Goal: Information Seeking & Learning: Learn about a topic

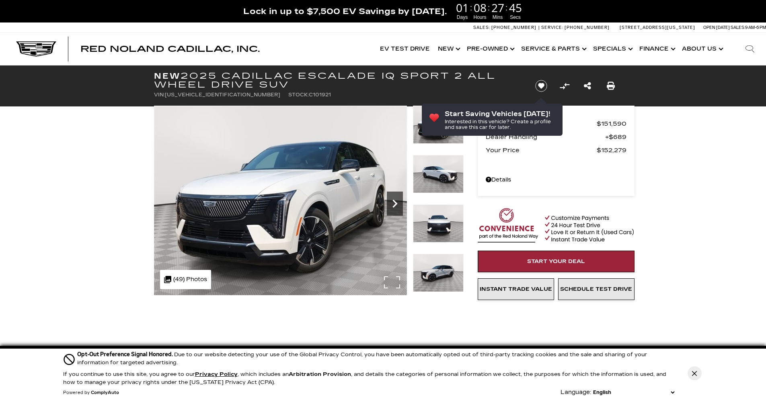
click at [394, 202] on icon "Next" at bounding box center [394, 204] width 5 height 8
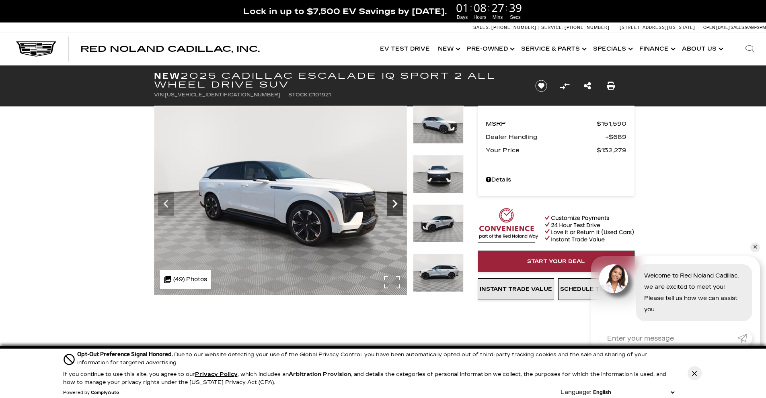
click at [394, 199] on icon "Next" at bounding box center [395, 204] width 16 height 16
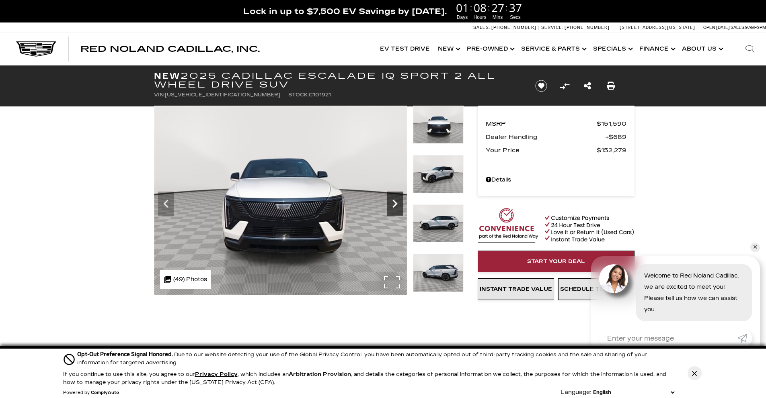
click at [394, 198] on icon "Next" at bounding box center [395, 204] width 16 height 16
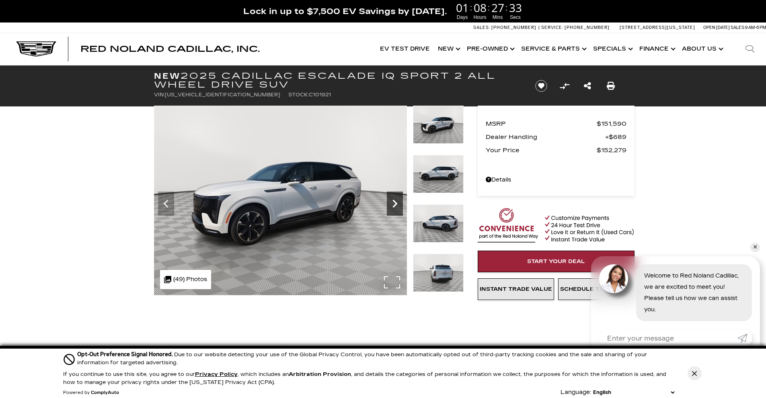
click at [392, 204] on icon "Next" at bounding box center [395, 204] width 16 height 16
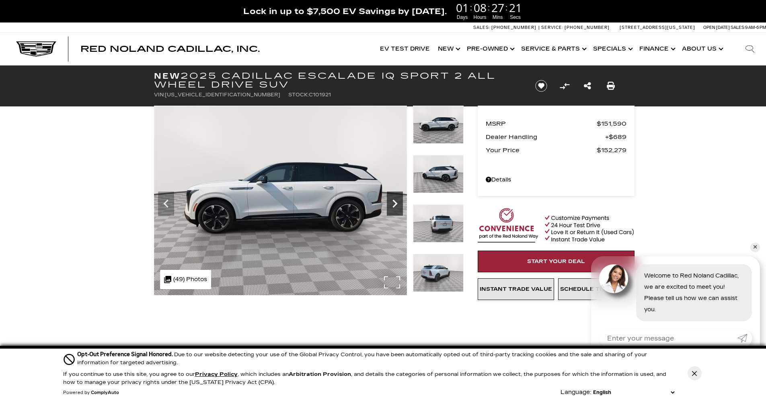
click at [394, 205] on icon "Next" at bounding box center [395, 204] width 16 height 16
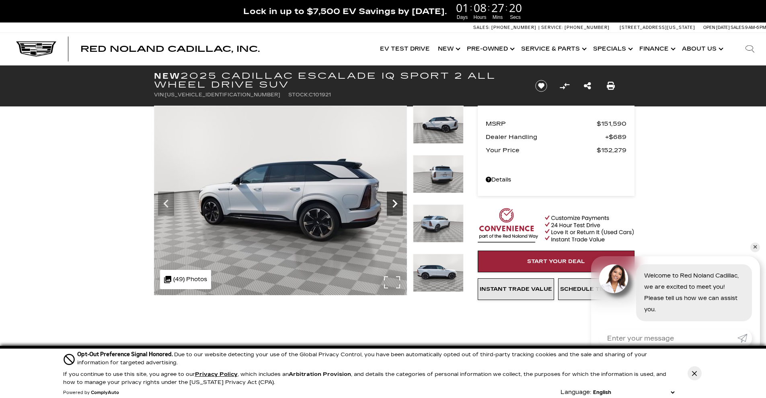
click at [394, 205] on icon "Next" at bounding box center [395, 204] width 16 height 16
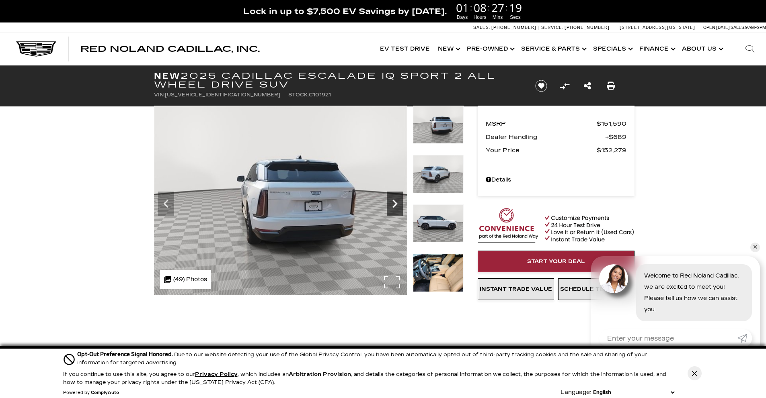
click at [394, 205] on icon "Next" at bounding box center [395, 204] width 16 height 16
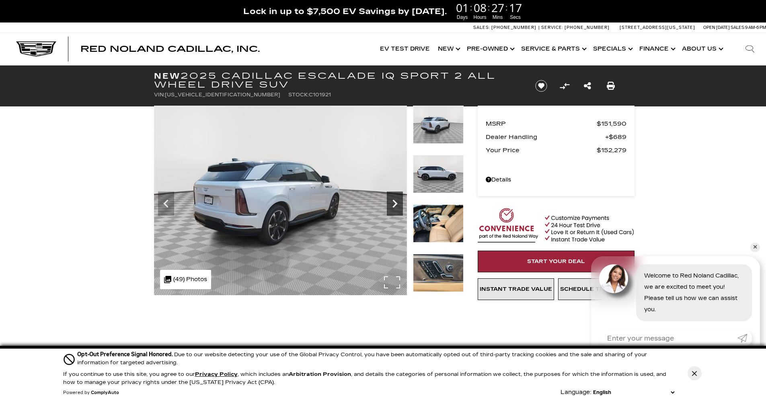
click at [394, 205] on icon "Next" at bounding box center [395, 204] width 16 height 16
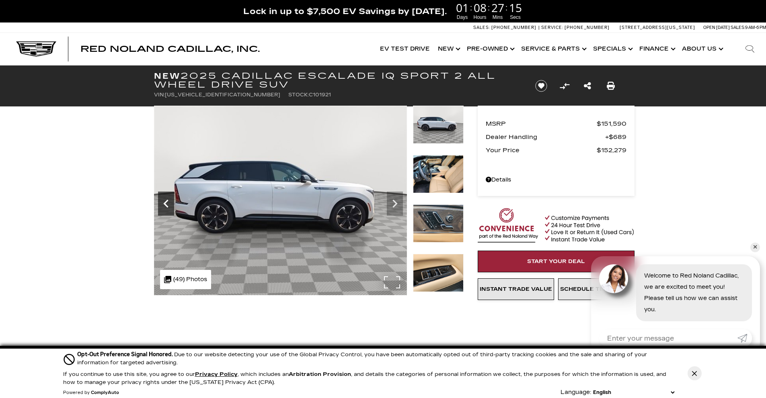
click at [168, 206] on icon "Previous" at bounding box center [166, 204] width 16 height 16
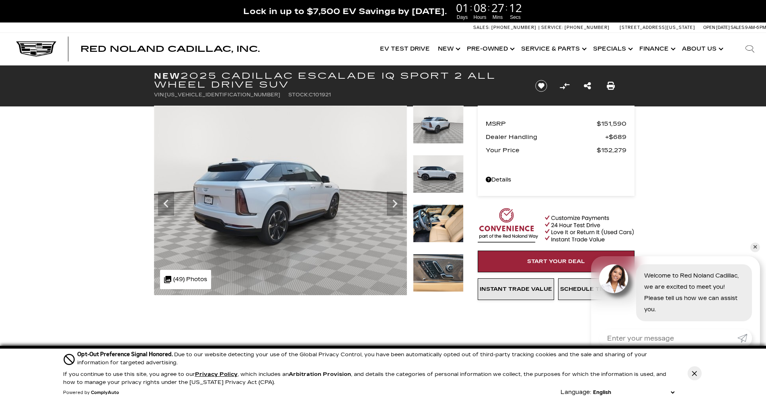
click at [438, 234] on img at bounding box center [438, 224] width 51 height 38
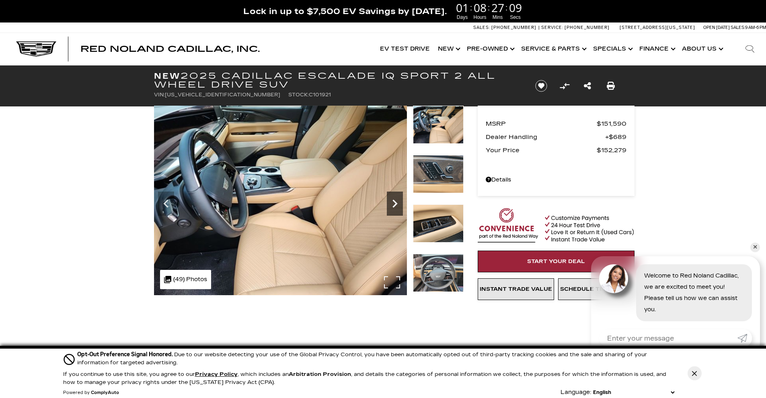
click at [397, 203] on icon "Next" at bounding box center [395, 204] width 16 height 16
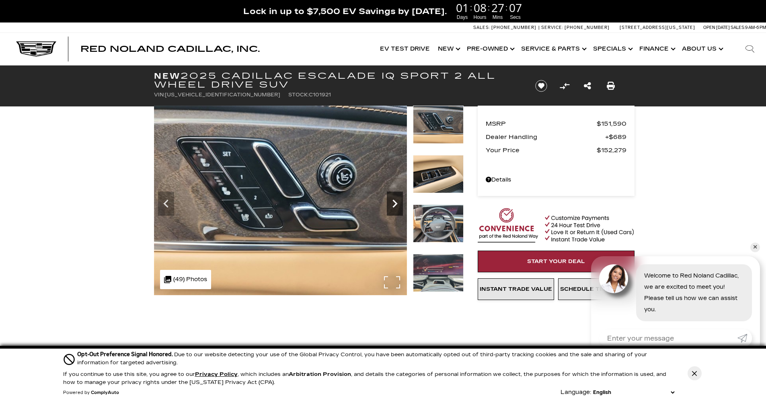
click at [397, 203] on icon "Next" at bounding box center [395, 204] width 16 height 16
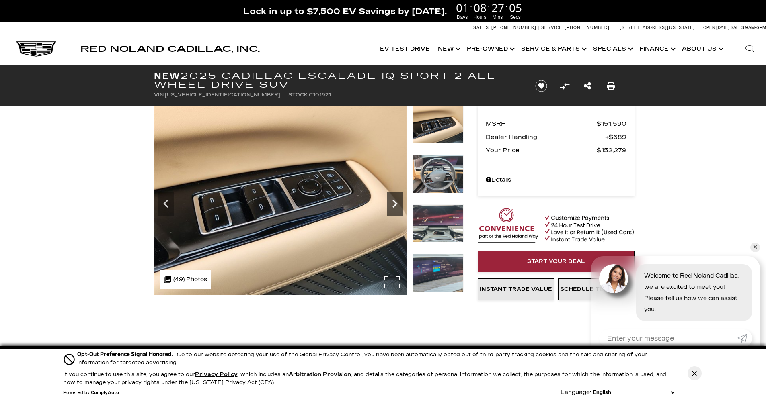
click at [397, 203] on icon "Next" at bounding box center [395, 204] width 16 height 16
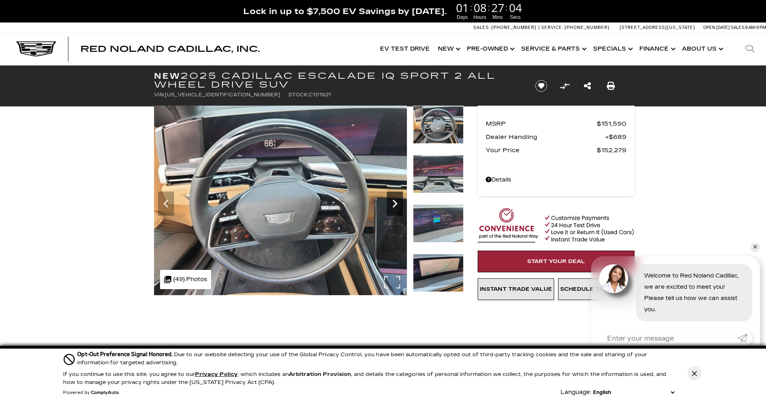
click at [397, 203] on icon "Next" at bounding box center [395, 204] width 16 height 16
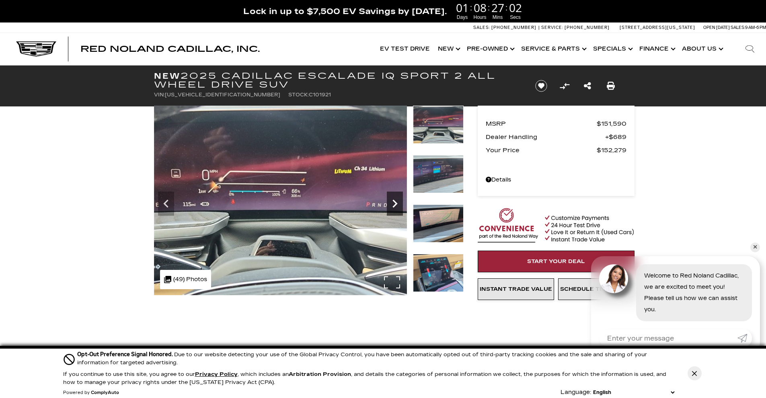
click at [397, 203] on icon "Next" at bounding box center [395, 204] width 16 height 16
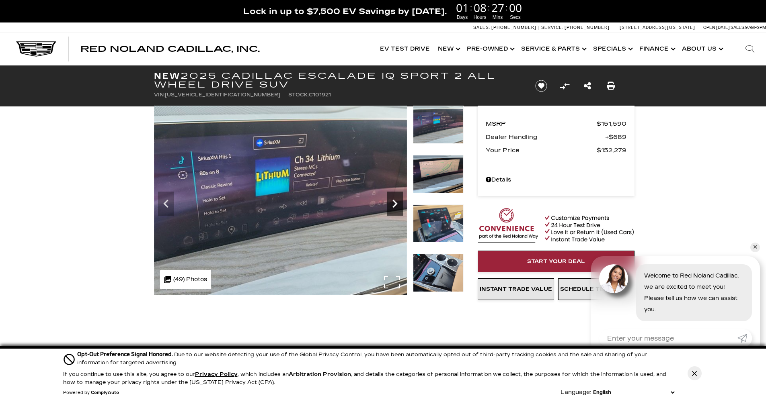
click at [397, 203] on icon "Next" at bounding box center [395, 204] width 16 height 16
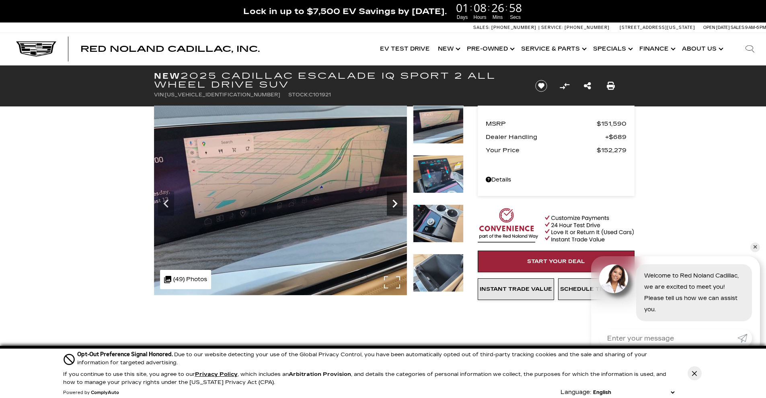
click at [397, 203] on icon "Next" at bounding box center [395, 204] width 16 height 16
